Goal: Download file/media

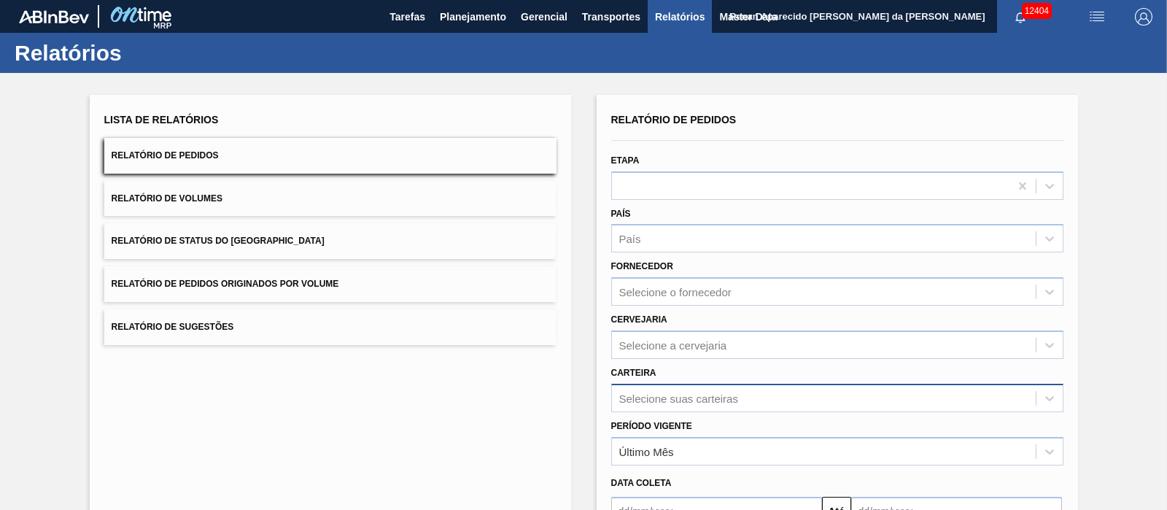
click at [685, 387] on div "Selecione suas carteiras" at bounding box center [837, 398] width 452 height 28
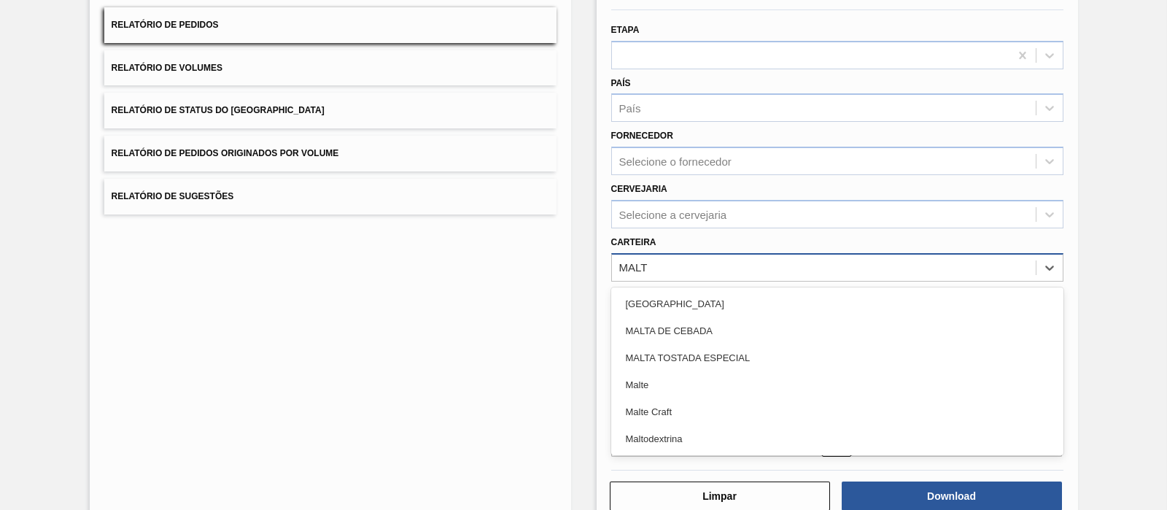
type input "MALTE"
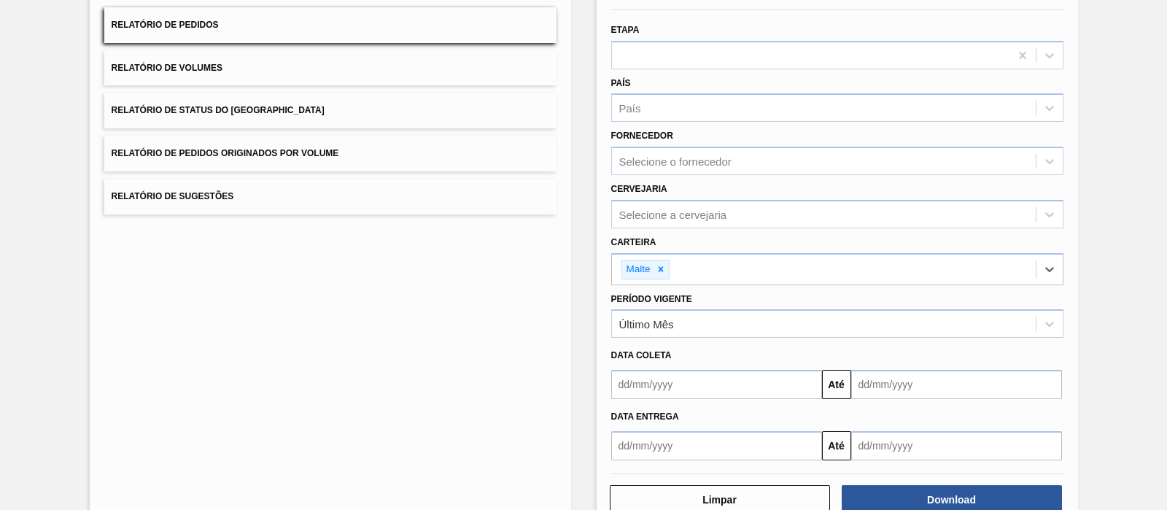
scroll to position [166, 0]
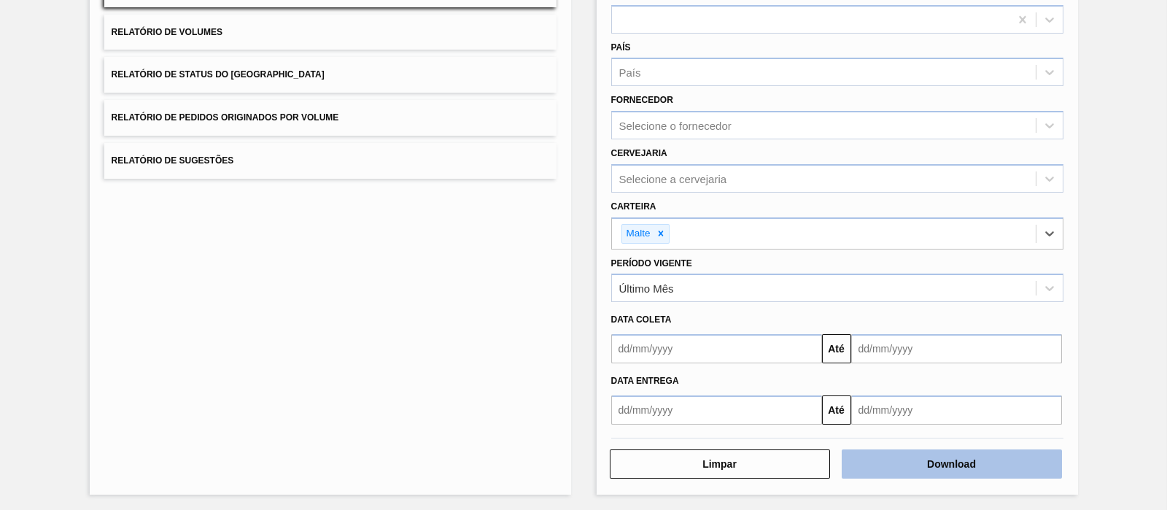
click at [927, 449] on button "Download" at bounding box center [951, 463] width 220 height 29
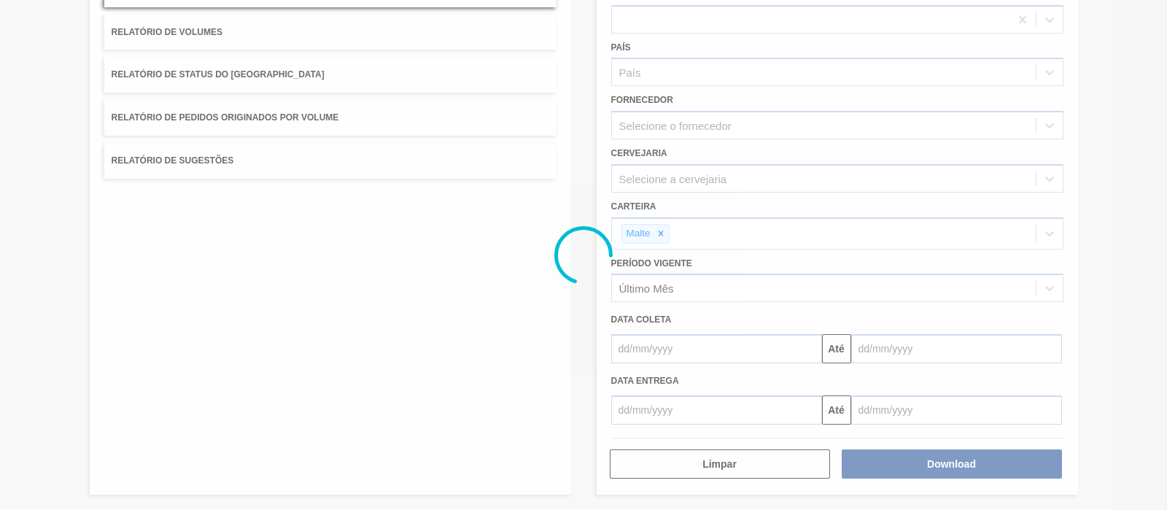
click at [841, 449] on button "Download" at bounding box center [951, 463] width 220 height 29
